Goal: Transaction & Acquisition: Purchase product/service

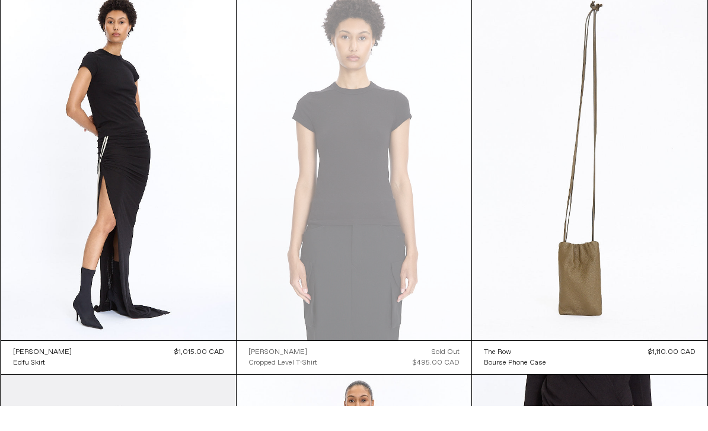
scroll to position [8980, 0]
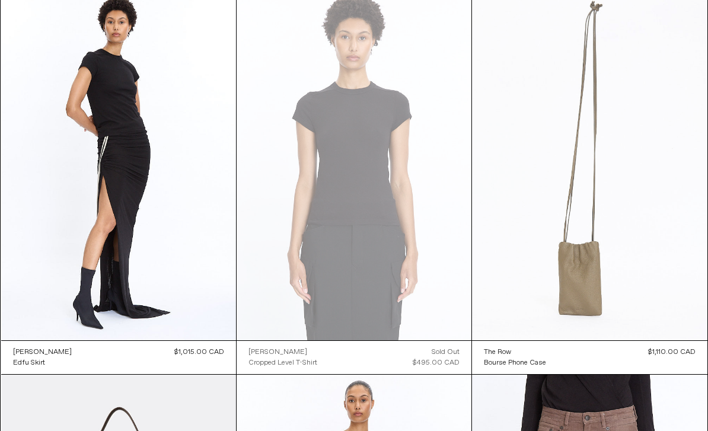
click at [640, 250] on at bounding box center [589, 164] width 235 height 353
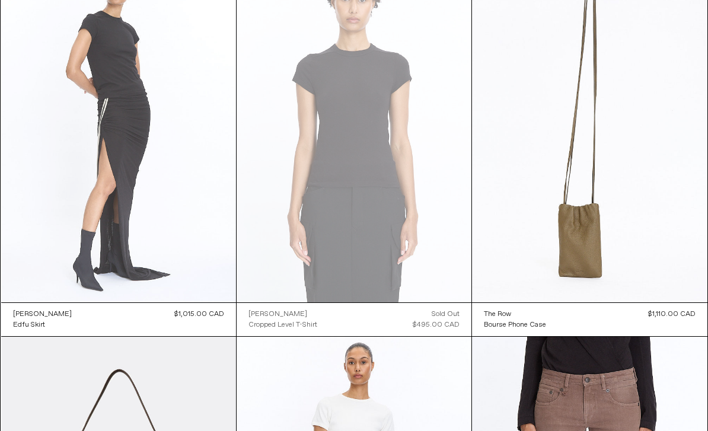
click at [164, 180] on at bounding box center [118, 126] width 235 height 352
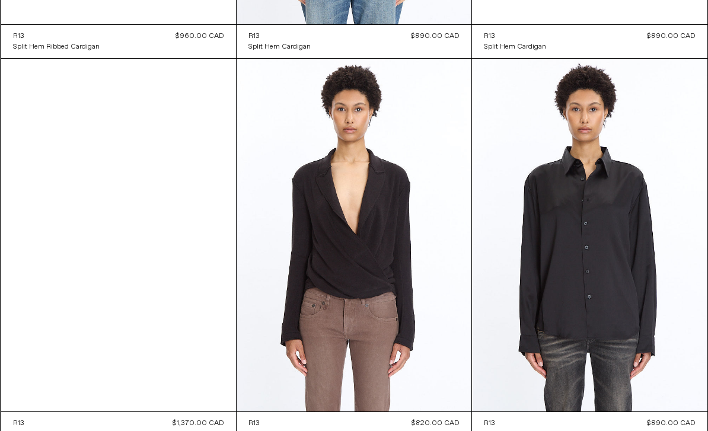
scroll to position [10080, 0]
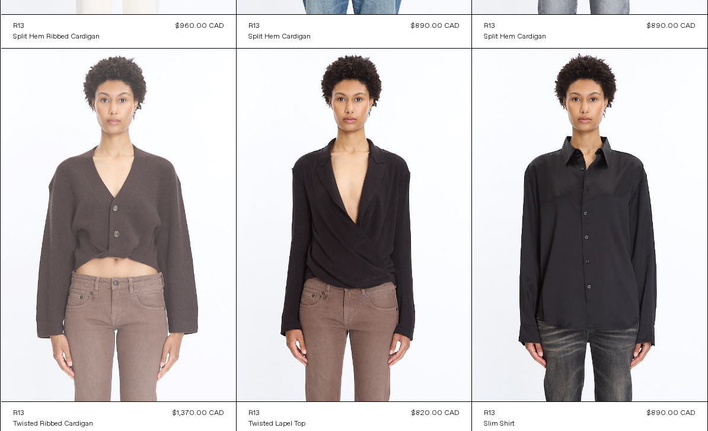
click at [179, 213] on at bounding box center [118, 225] width 235 height 352
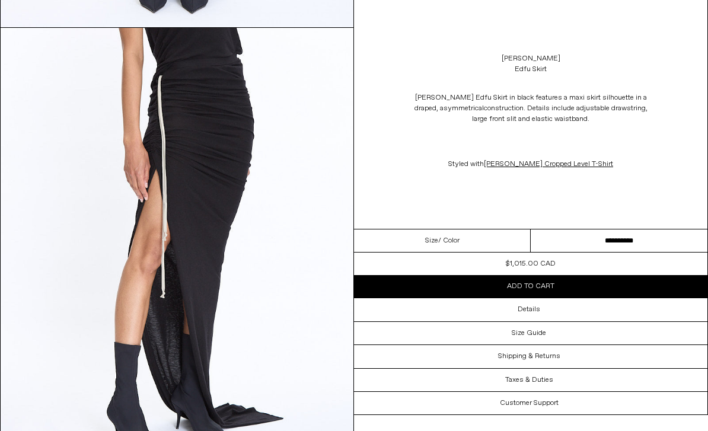
scroll to position [853, 0]
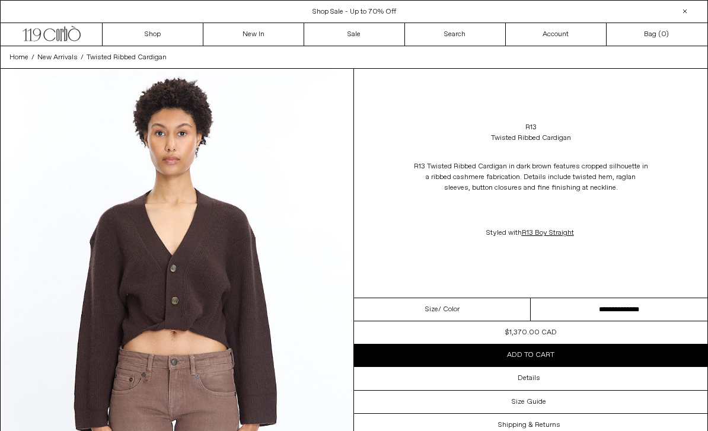
click at [639, 319] on select "**********" at bounding box center [619, 309] width 177 height 23
